Goal: Task Accomplishment & Management: Manage account settings

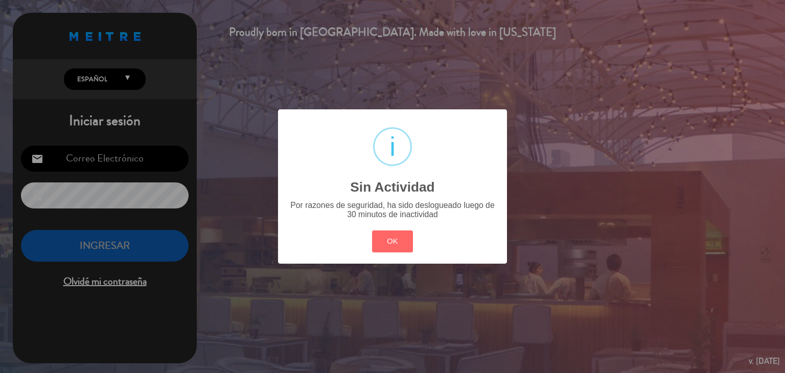
type input "[EMAIL_ADDRESS][DOMAIN_NAME]"
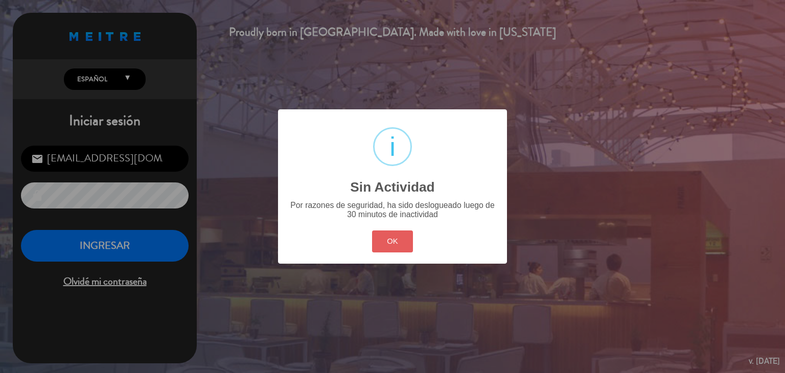
drag, startPoint x: 401, startPoint y: 243, endPoint x: 652, endPoint y: 342, distance: 270.1
click at [401, 242] on button "OK" at bounding box center [392, 242] width 41 height 22
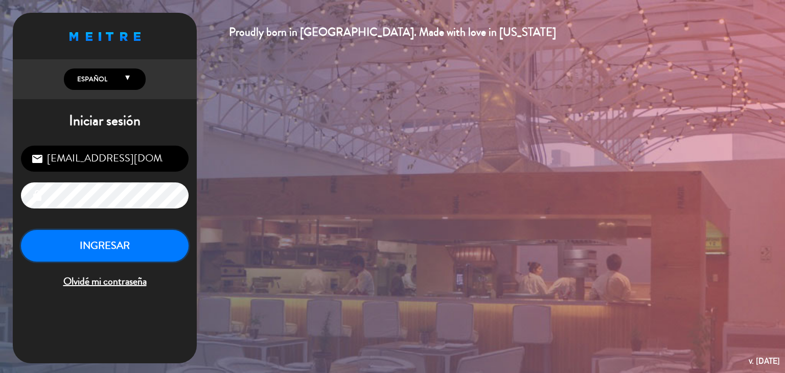
click at [103, 241] on button "INGRESAR" at bounding box center [105, 246] width 168 height 32
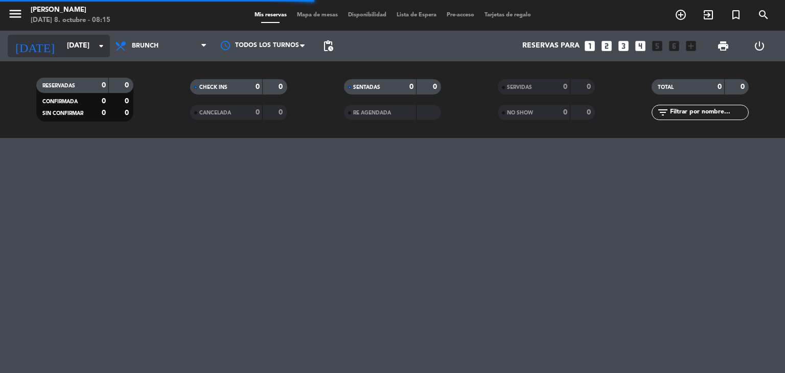
click at [92, 37] on input "[DATE]" at bounding box center [110, 46] width 97 height 18
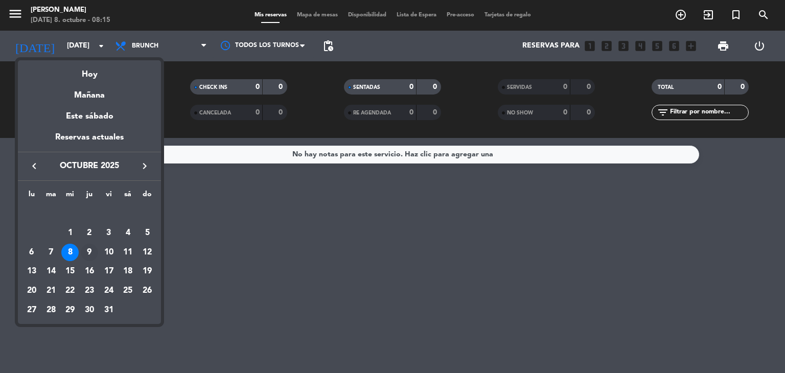
click at [86, 254] on div "9" at bounding box center [89, 252] width 17 height 17
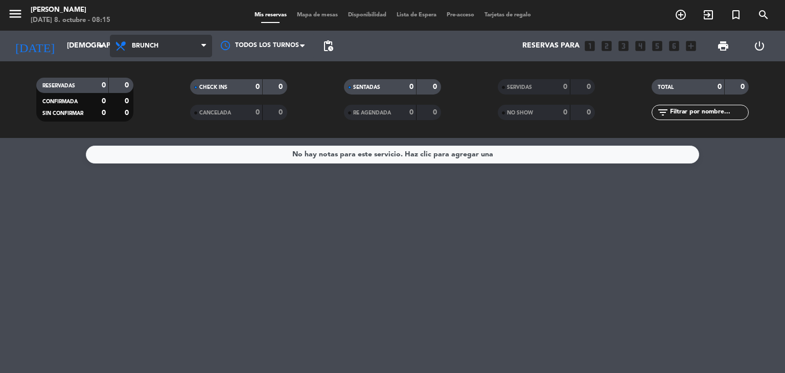
click at [171, 49] on span "Brunch" at bounding box center [161, 46] width 102 height 22
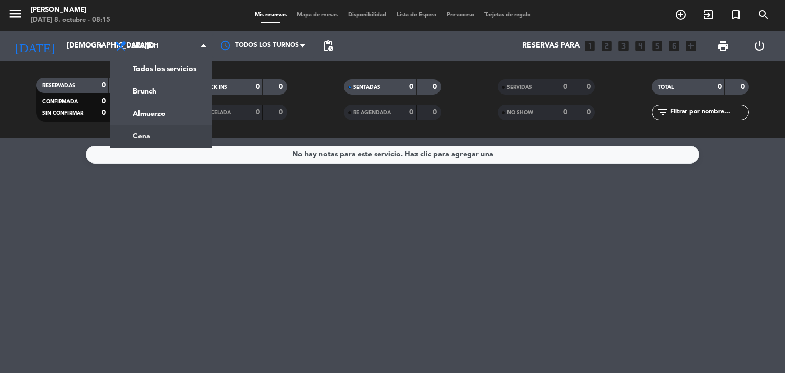
click at [158, 133] on div "menu [PERSON_NAME][DATE] 8. octubre - 08:15 Mis reservas Mapa de mesas Disponib…" at bounding box center [392, 69] width 785 height 138
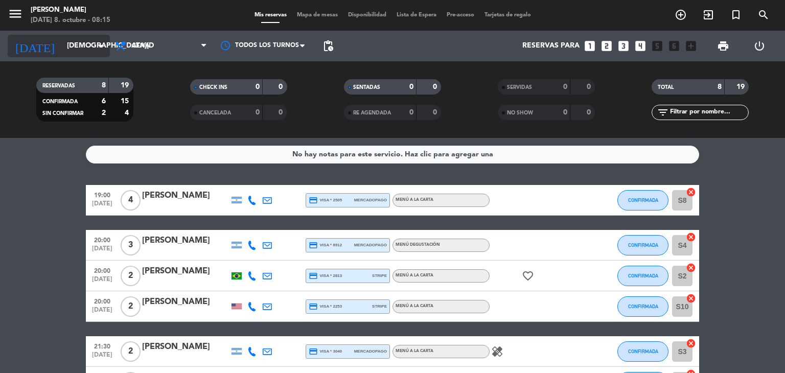
click at [74, 53] on input "[DEMOGRAPHIC_DATA][DATE]" at bounding box center [110, 46] width 97 height 18
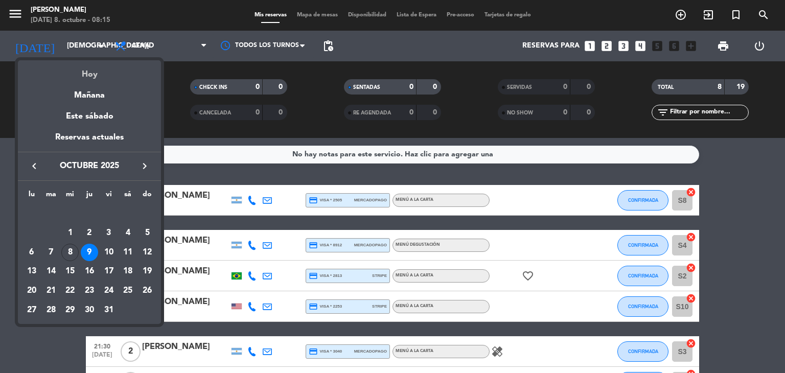
click at [99, 73] on div "Hoy" at bounding box center [89, 70] width 143 height 21
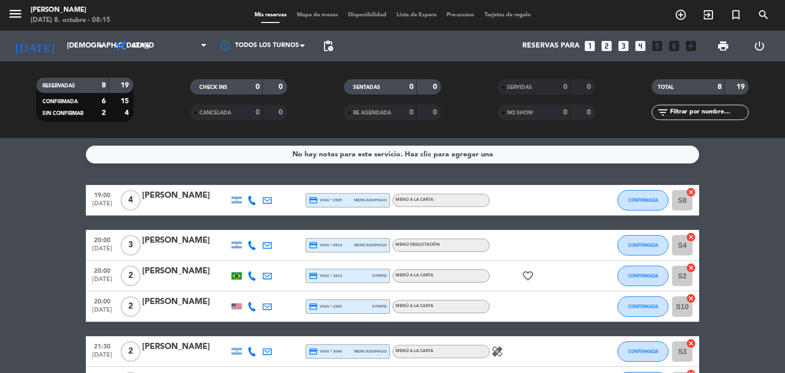
type input "[DATE]"
